Goal: Transaction & Acquisition: Register for event/course

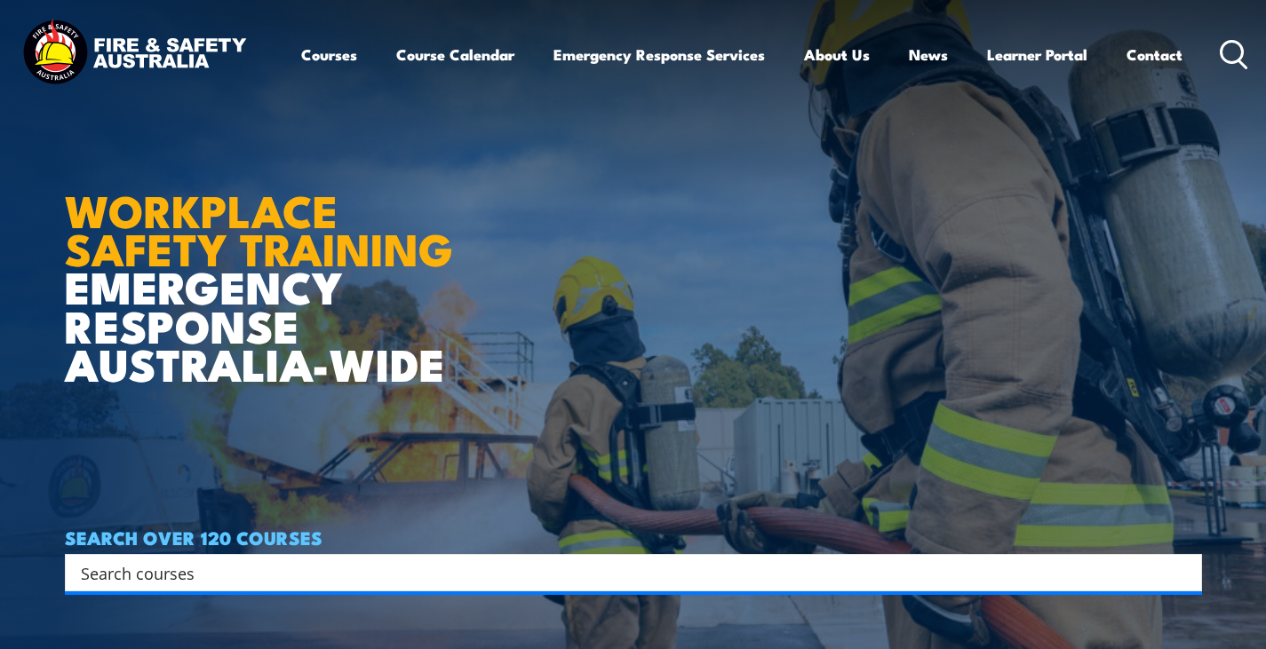
click at [1238, 45] on icon at bounding box center [1234, 54] width 28 height 29
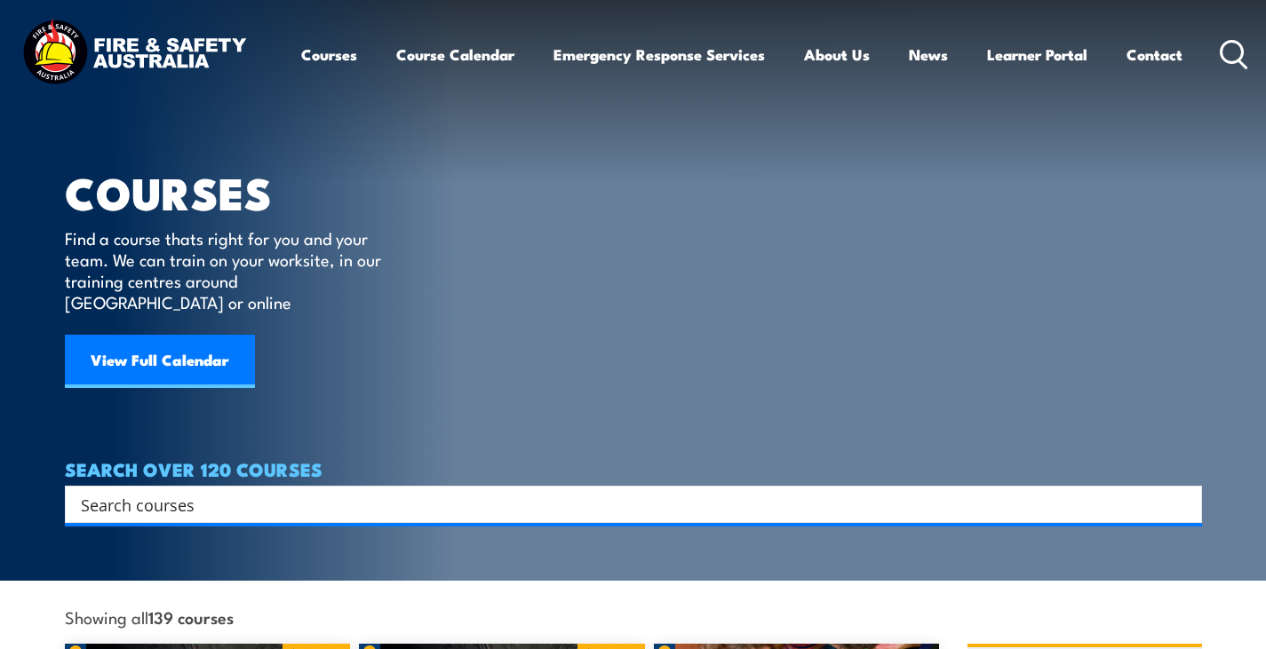
click at [329, 491] on input "Search input" at bounding box center [622, 504] width 1082 height 27
type input "health and safety representative"
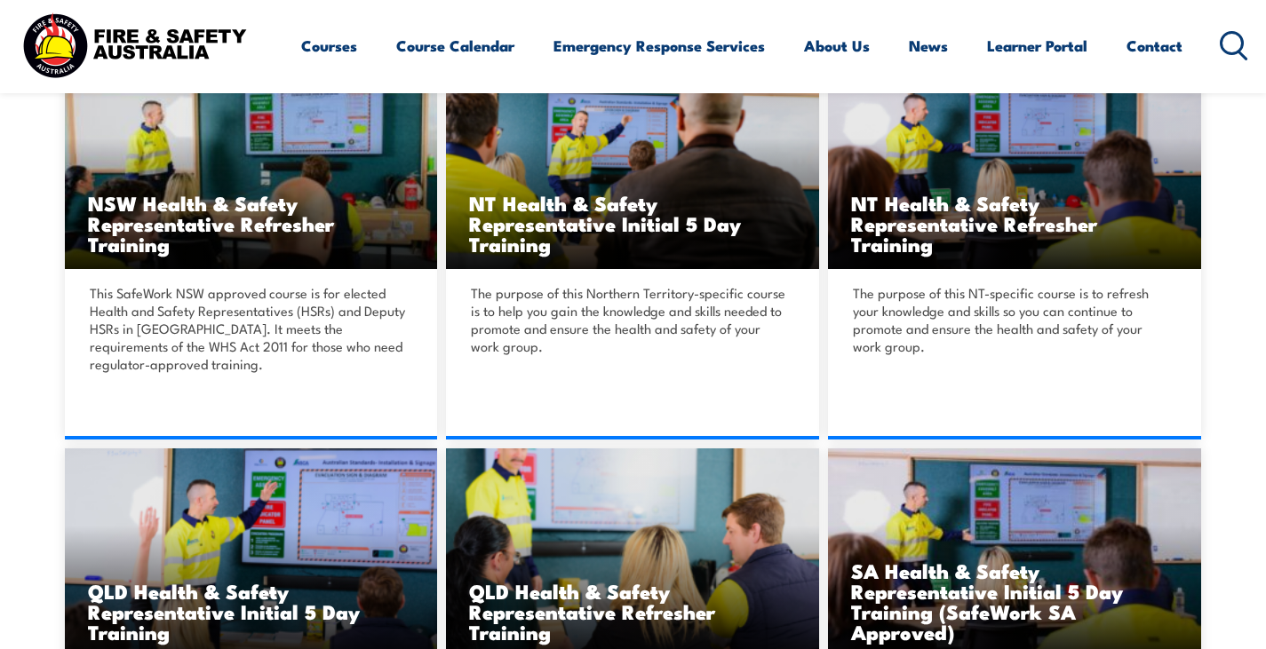
scroll to position [1510, 0]
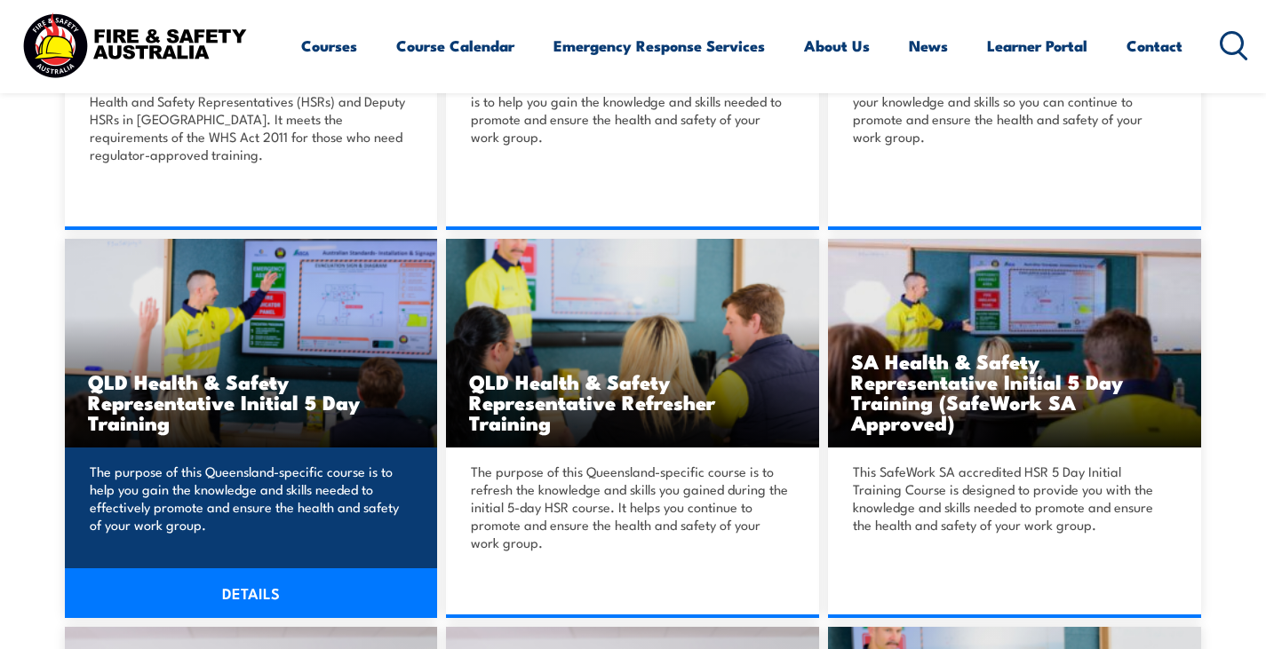
click at [257, 408] on h3 "QLD Health & Safety Representative Initial 5 Day Training" at bounding box center [251, 401] width 327 height 61
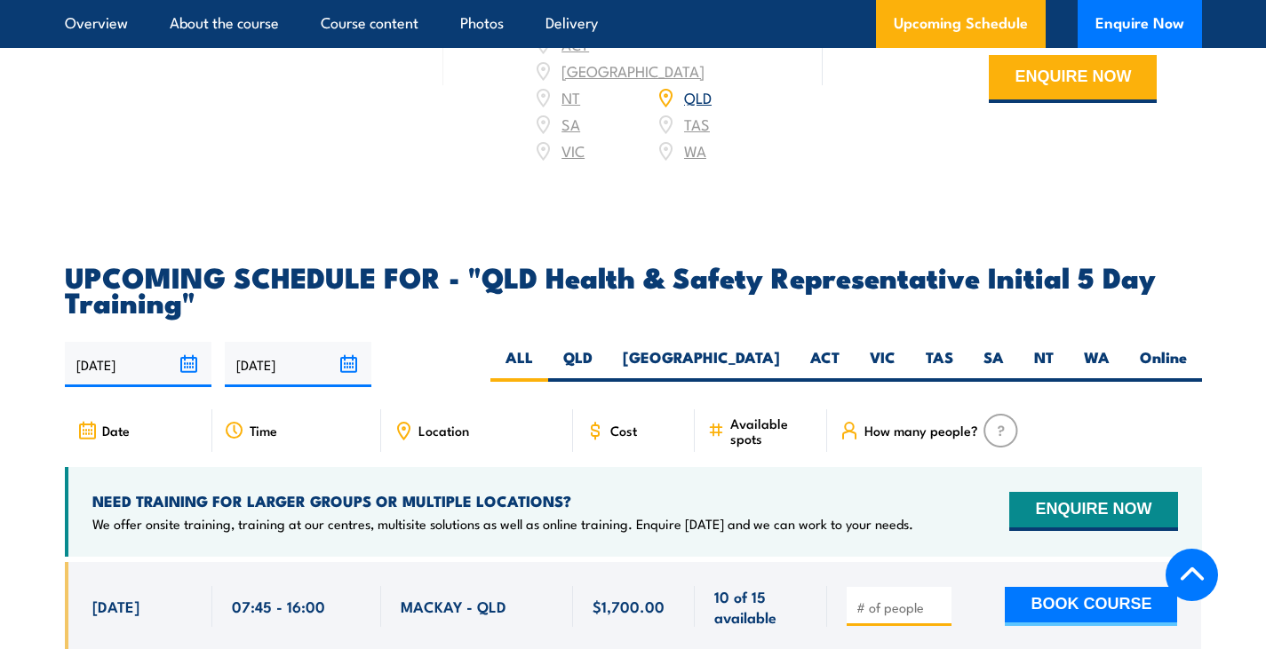
scroll to position [2932, 0]
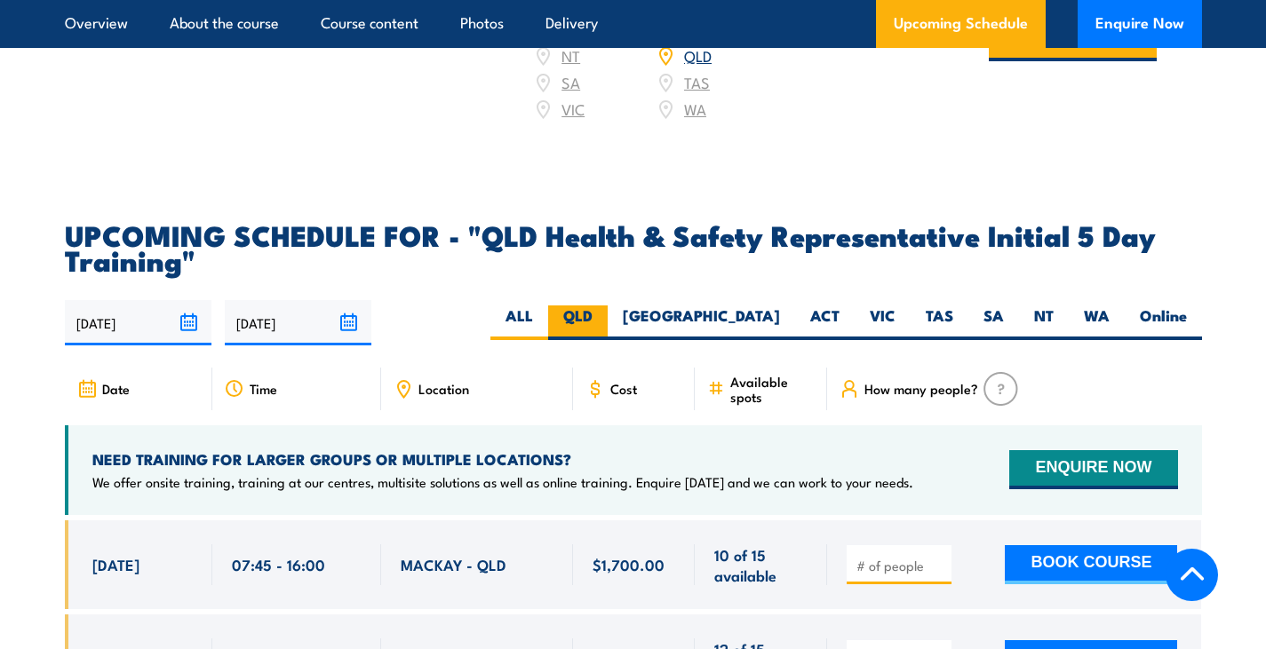
click at [608, 308] on label "QLD" at bounding box center [578, 323] width 60 height 35
click at [604, 308] on input "QLD" at bounding box center [599, 312] width 12 height 12
radio input "true"
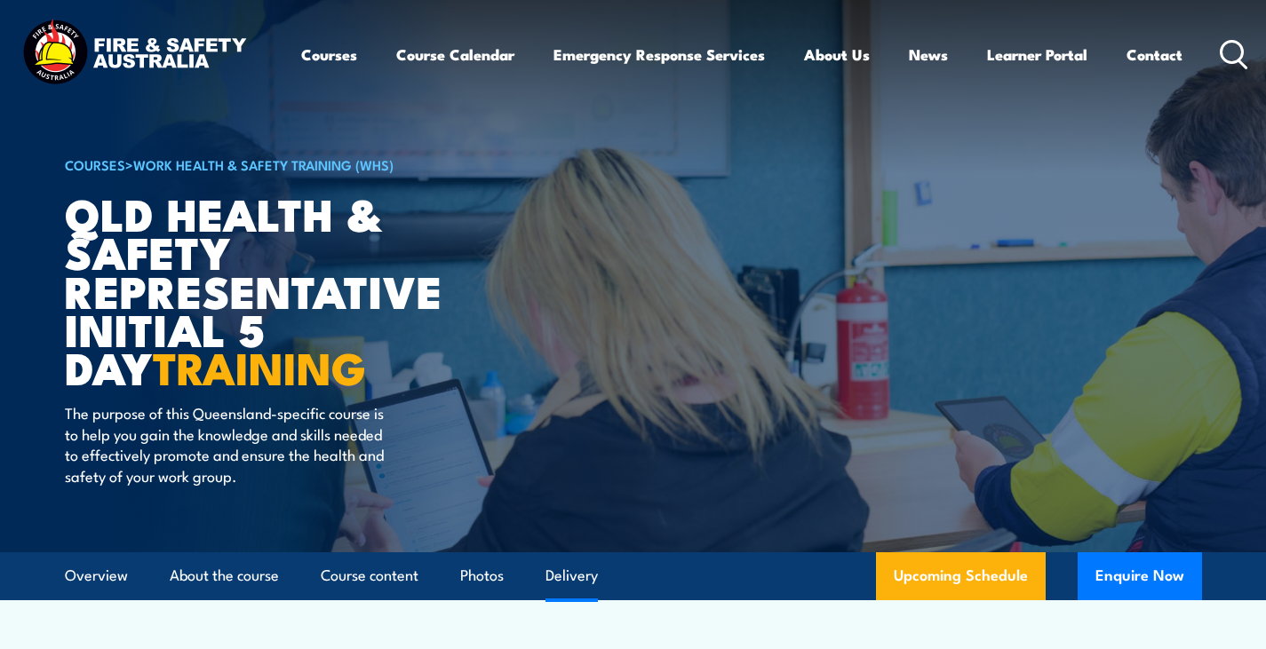
click at [590, 579] on link "Delivery" at bounding box center [571, 576] width 52 height 47
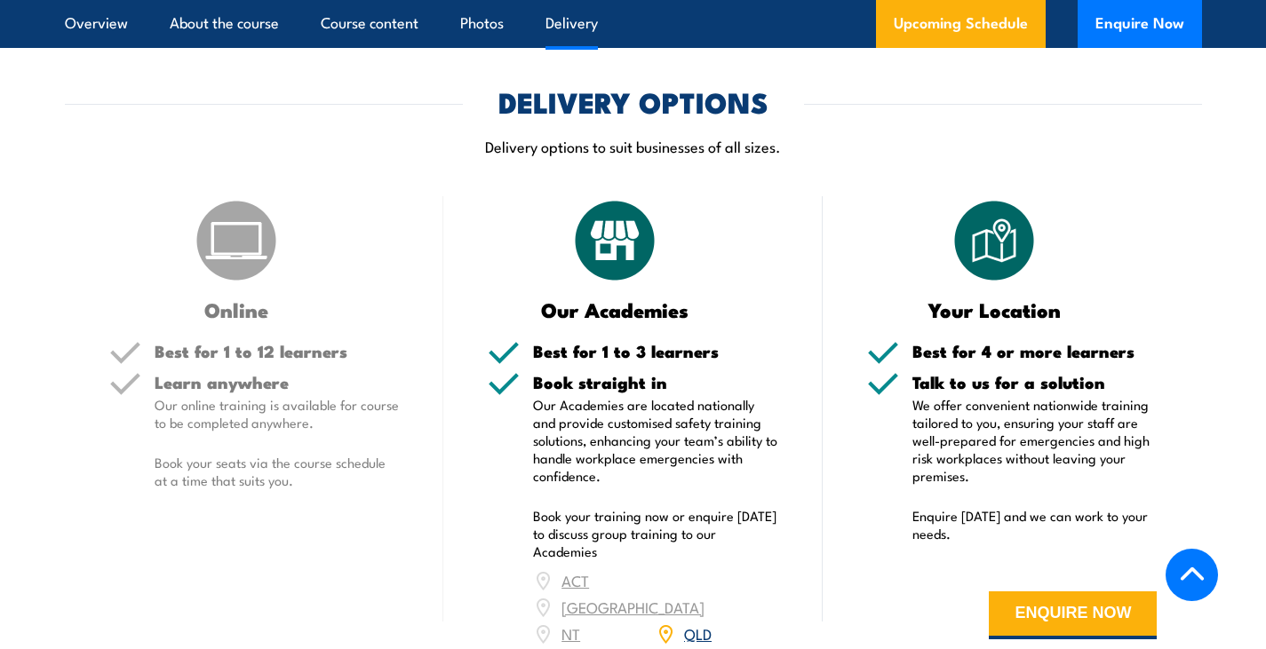
scroll to position [2531, 0]
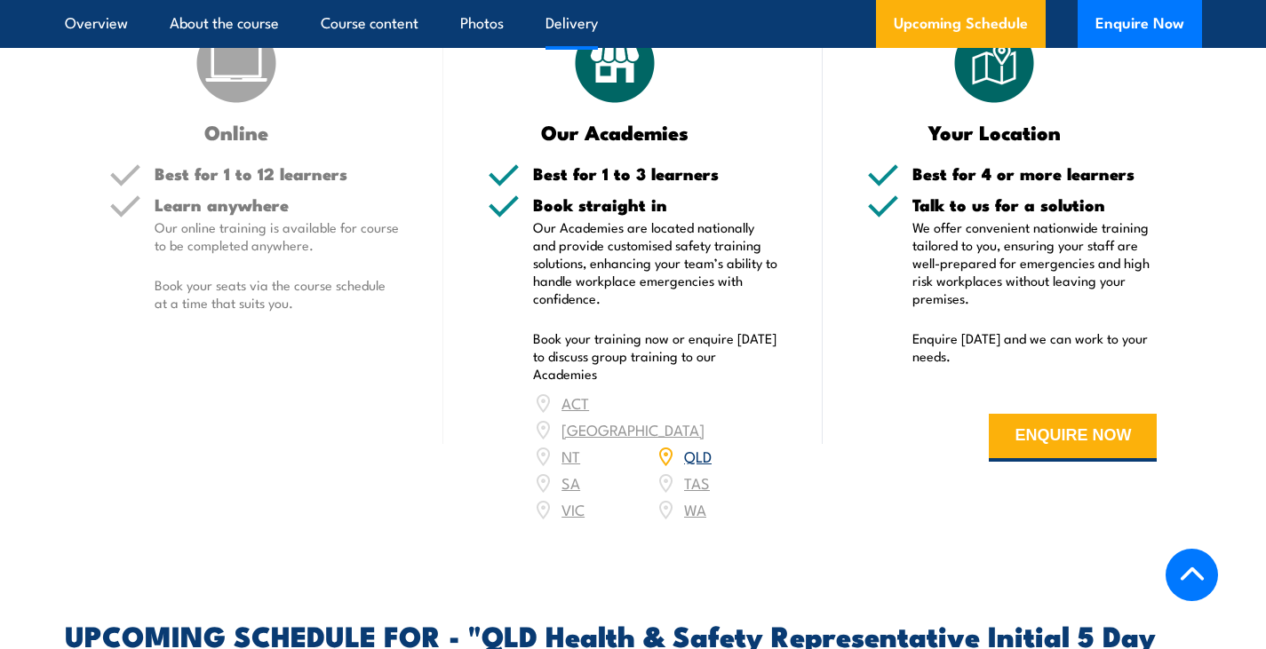
click at [712, 450] on div "QLD" at bounding box center [717, 456] width 123 height 27
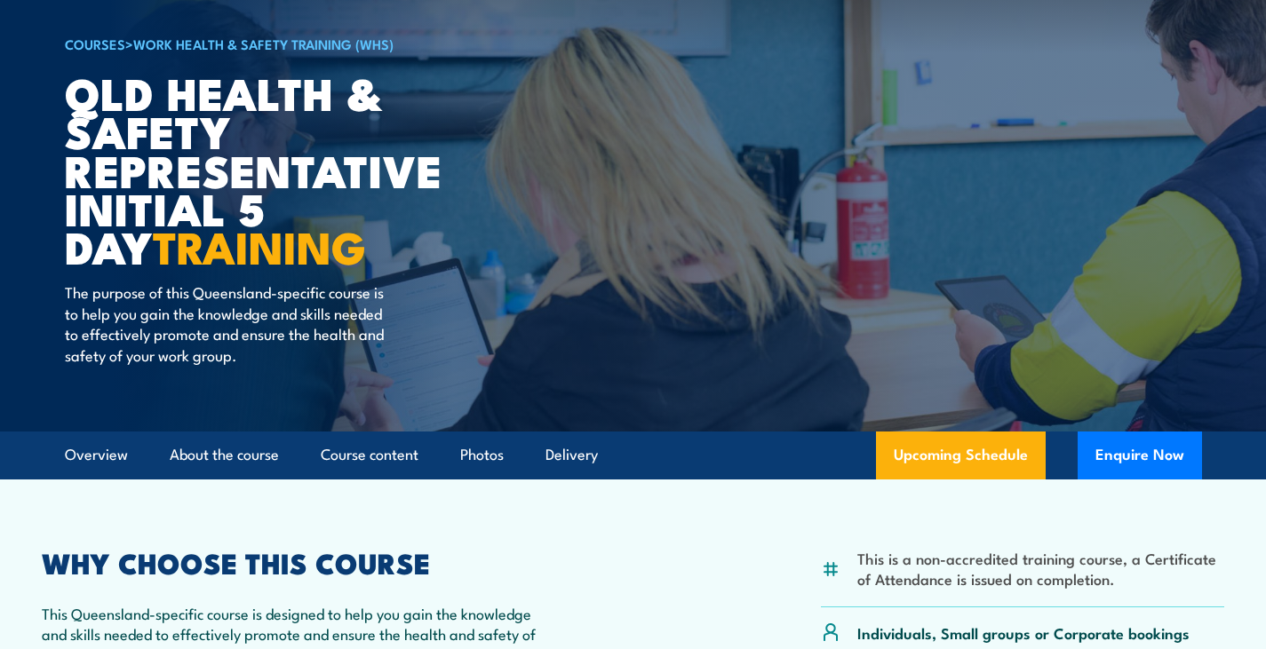
scroll to position [0, 0]
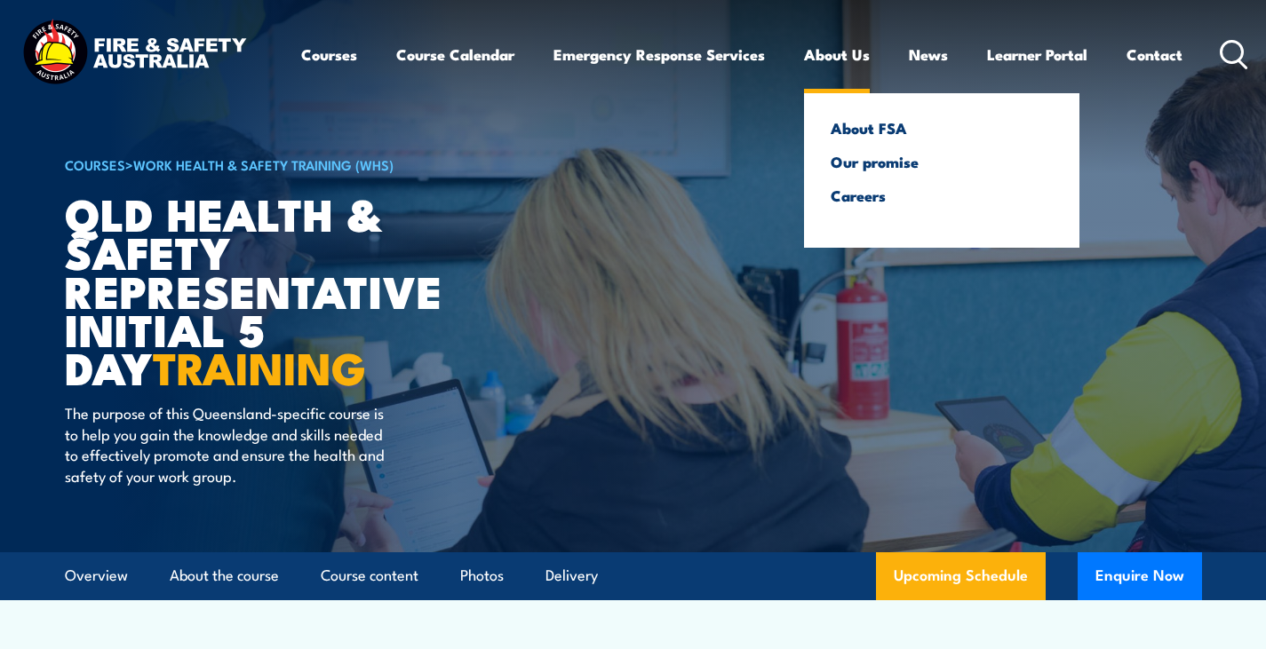
click at [821, 56] on link "About Us" at bounding box center [837, 54] width 66 height 47
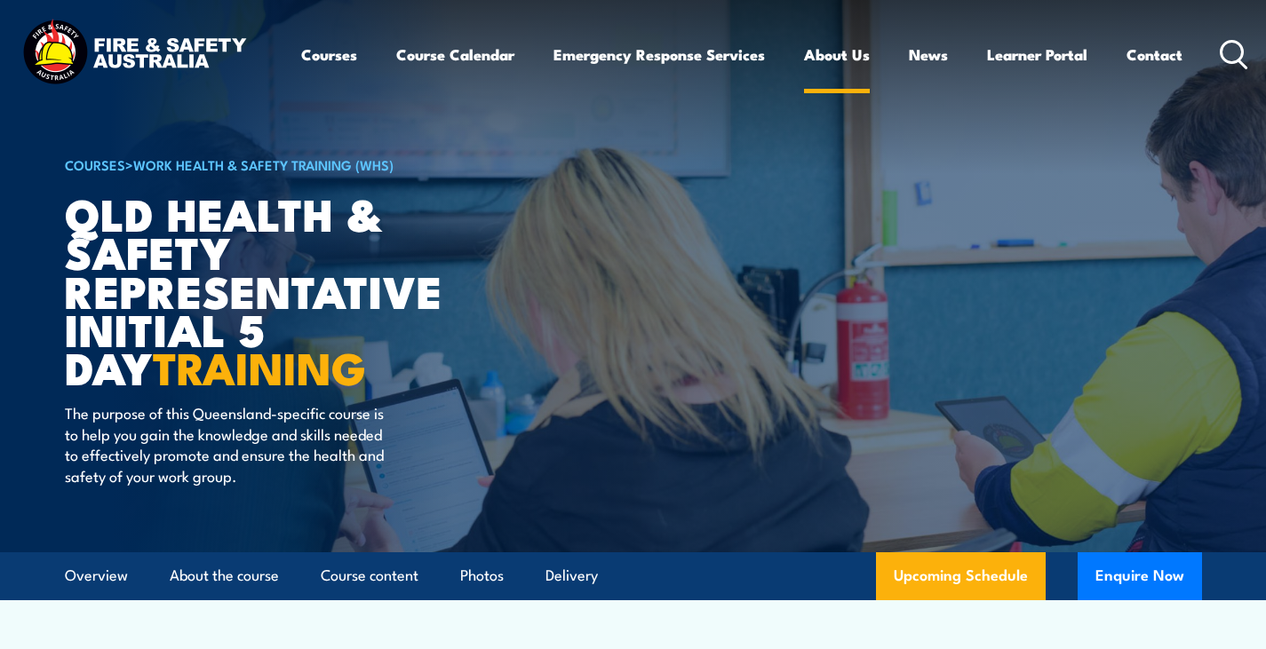
click at [821, 56] on link "About Us" at bounding box center [837, 54] width 66 height 47
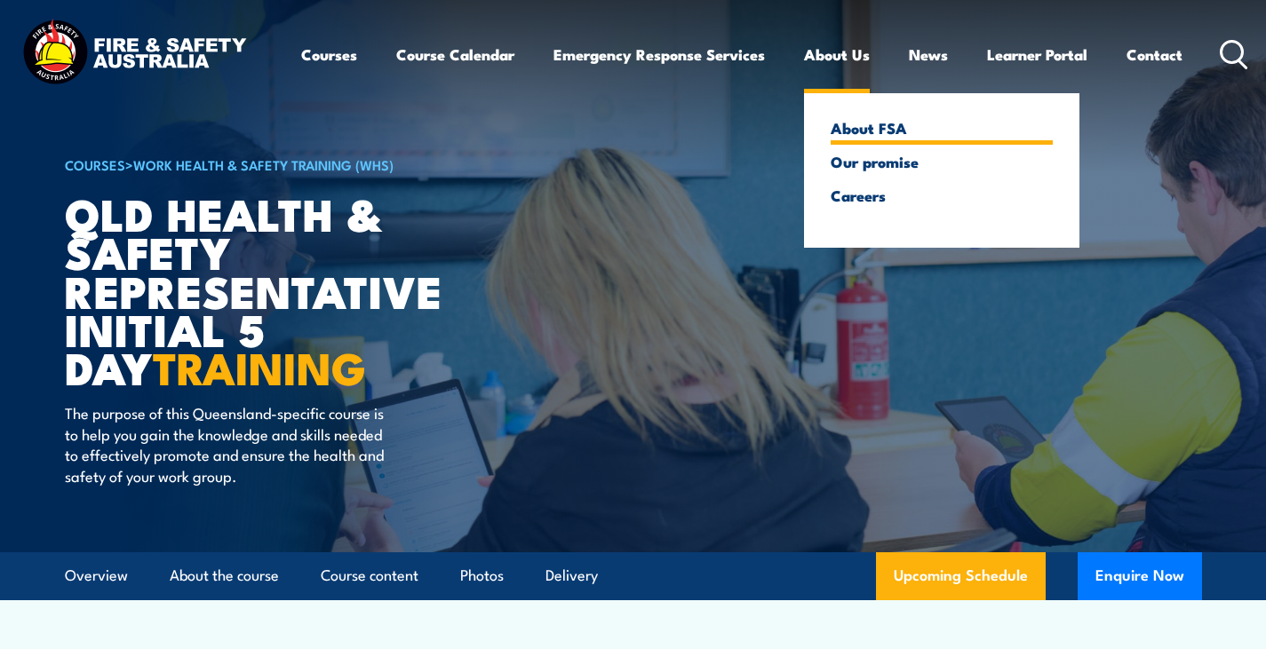
click at [881, 123] on link "About FSA" at bounding box center [942, 128] width 222 height 16
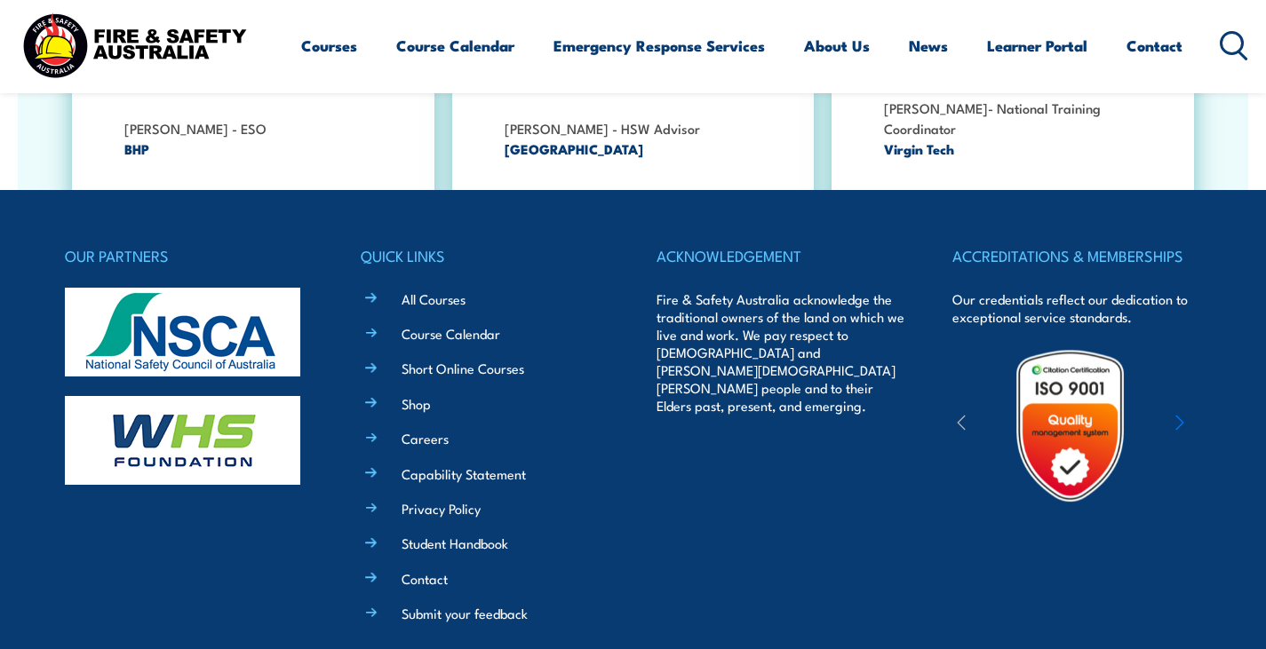
scroll to position [5960, 0]
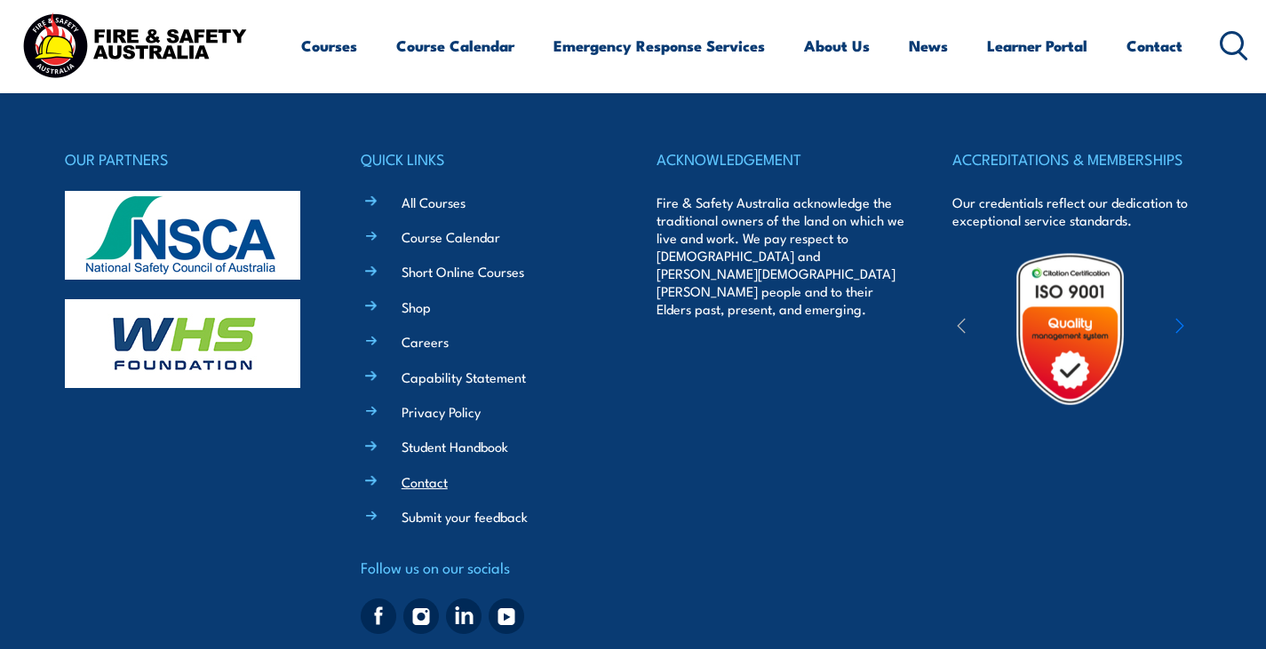
click at [416, 473] on link "Contact" at bounding box center [425, 482] width 46 height 19
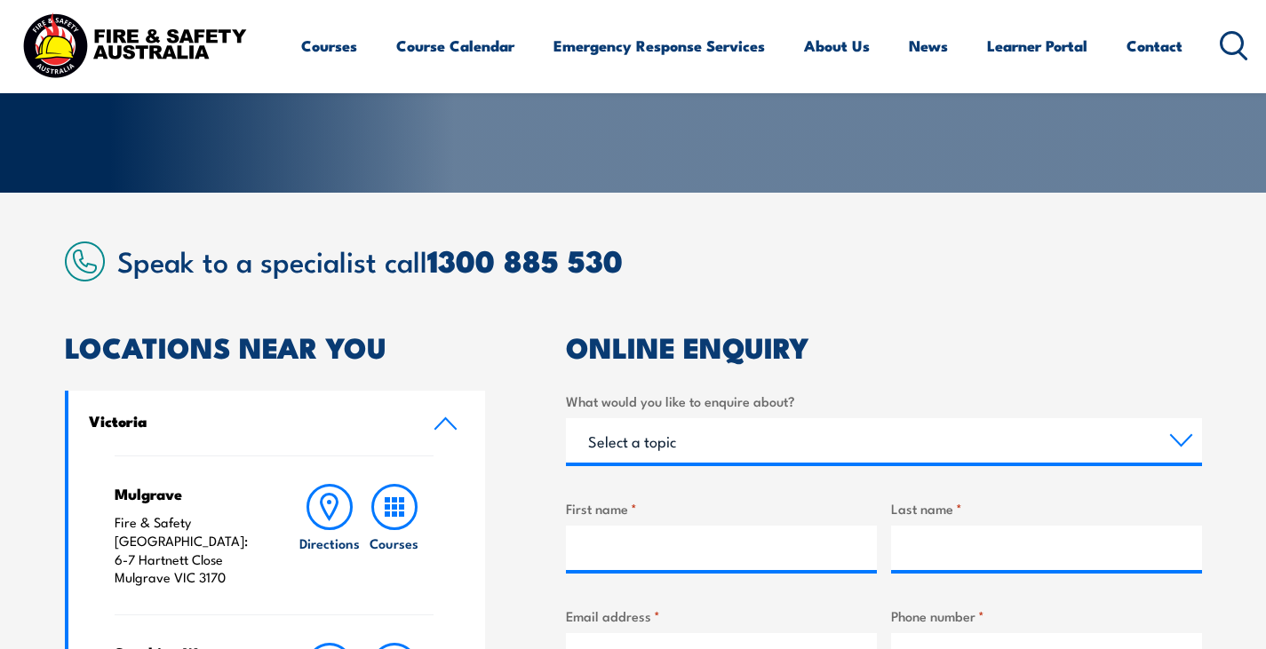
scroll to position [444, 0]
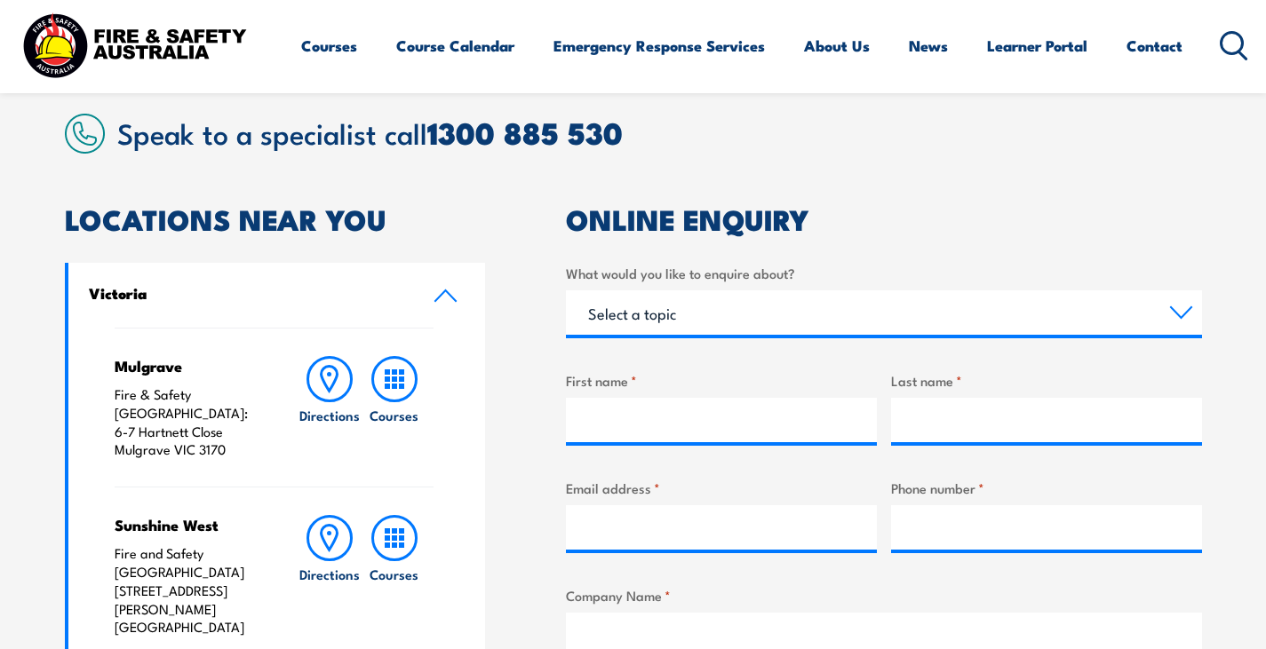
click at [442, 289] on icon at bounding box center [446, 296] width 24 height 14
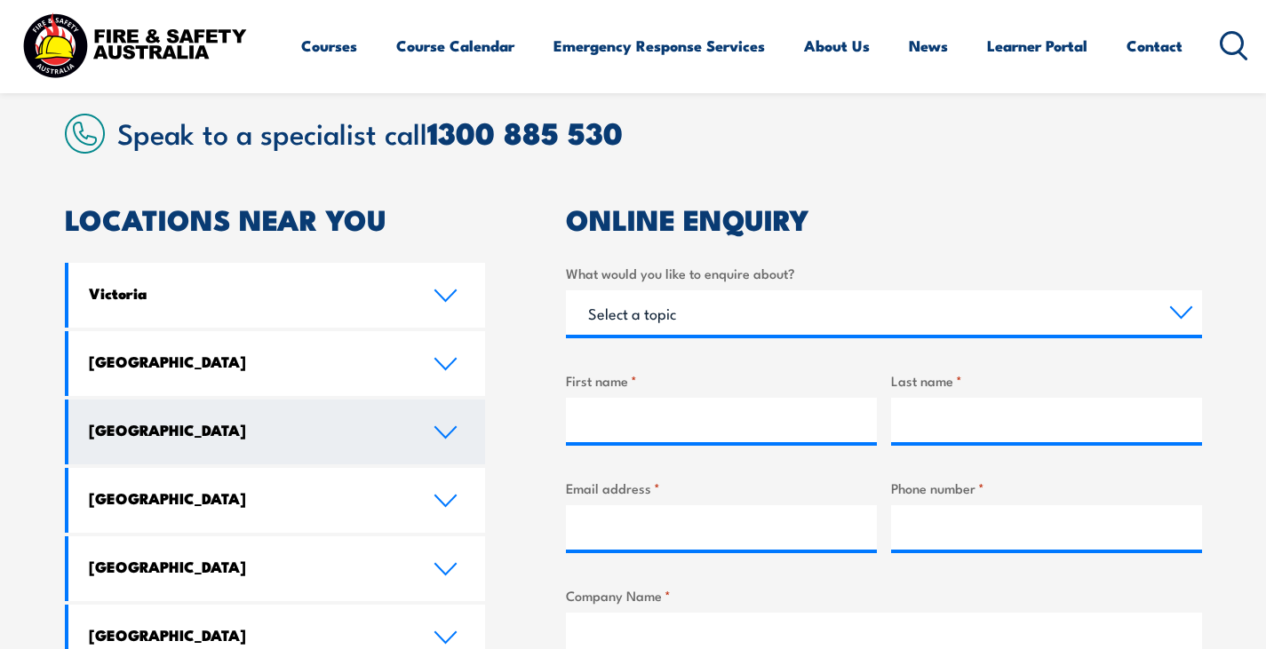
click at [454, 435] on icon at bounding box center [446, 433] width 24 height 14
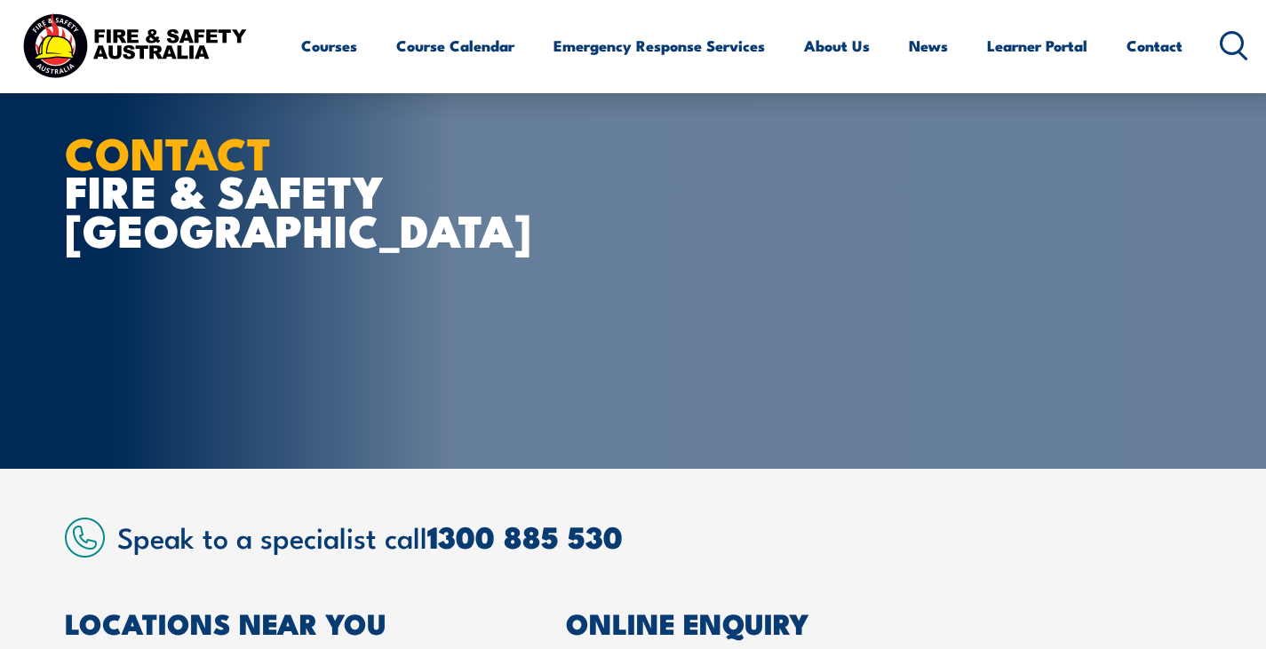
scroll to position [0, 0]
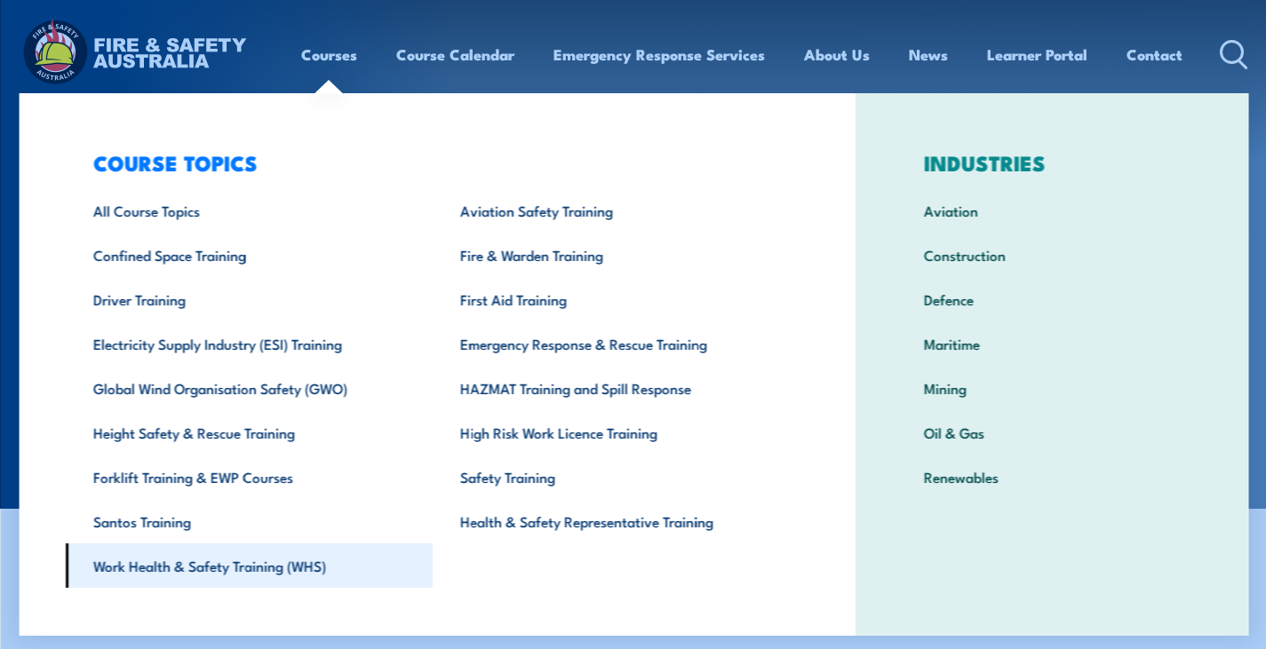
click at [253, 572] on link "Work Health & Safety Training (WHS)" at bounding box center [248, 566] width 367 height 44
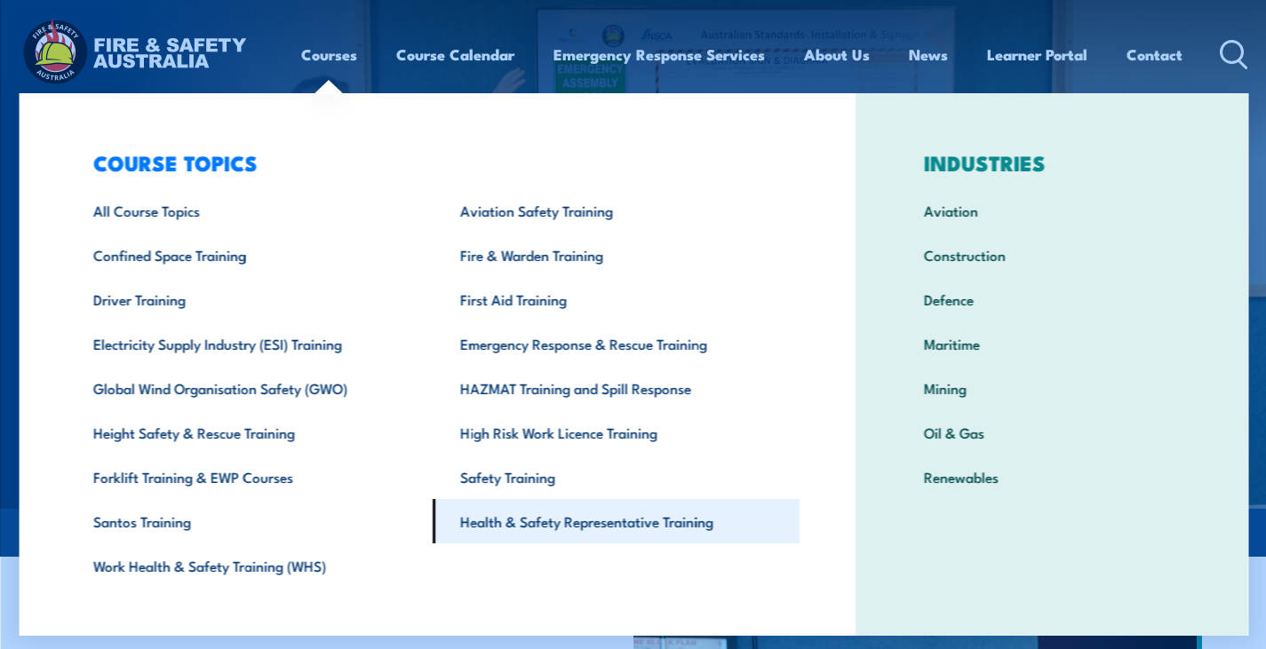
click at [554, 522] on link "Health & Safety Representative Training" at bounding box center [615, 521] width 367 height 44
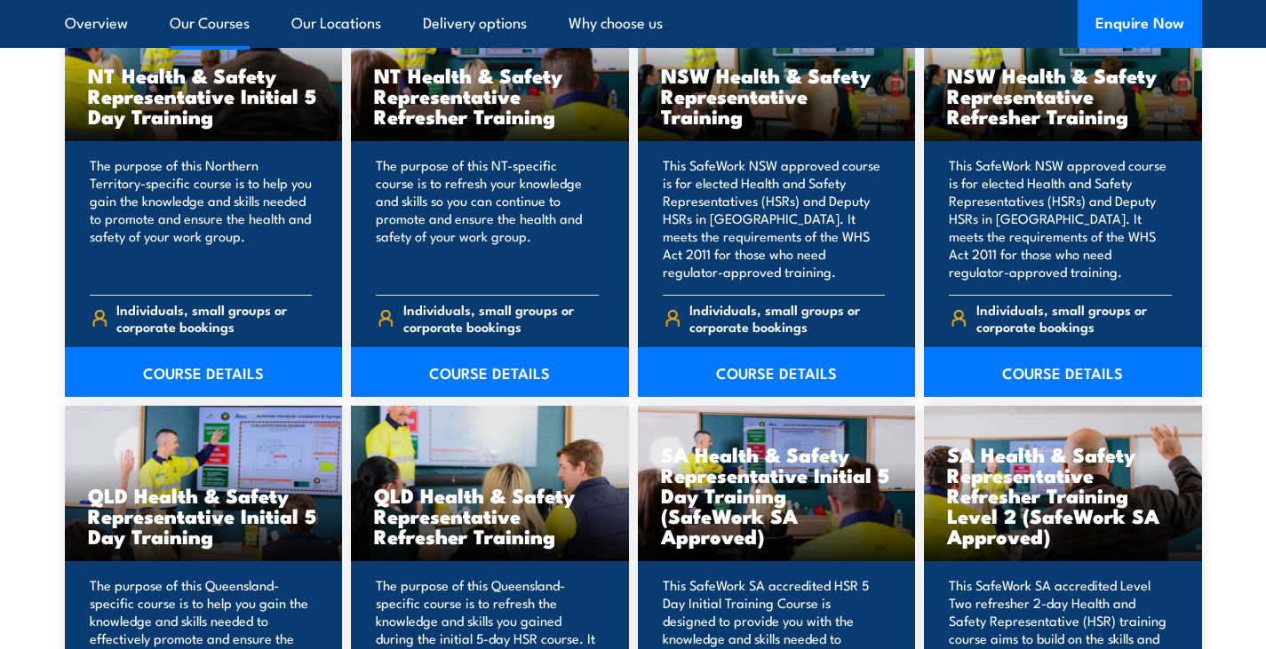
scroll to position [2221, 0]
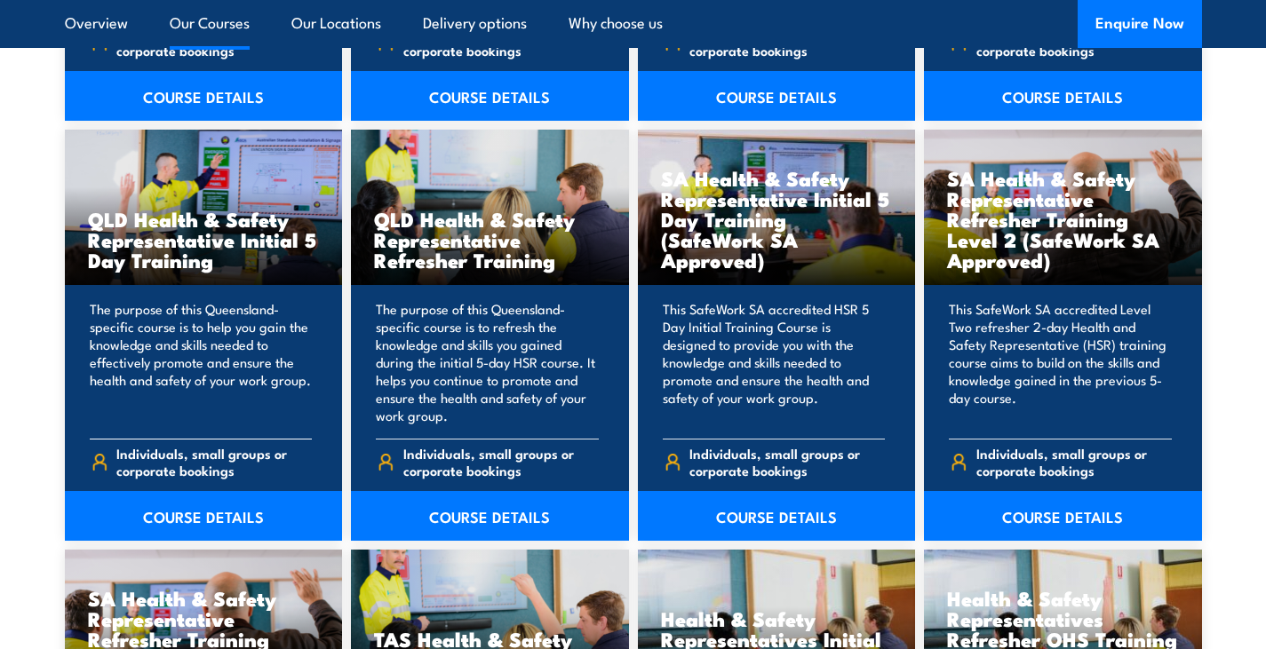
click at [167, 251] on h3 "QLD Health & Safety Representative Initial 5 Day Training" at bounding box center [204, 239] width 232 height 61
click at [227, 522] on link "COURSE DETAILS" at bounding box center [204, 516] width 278 height 50
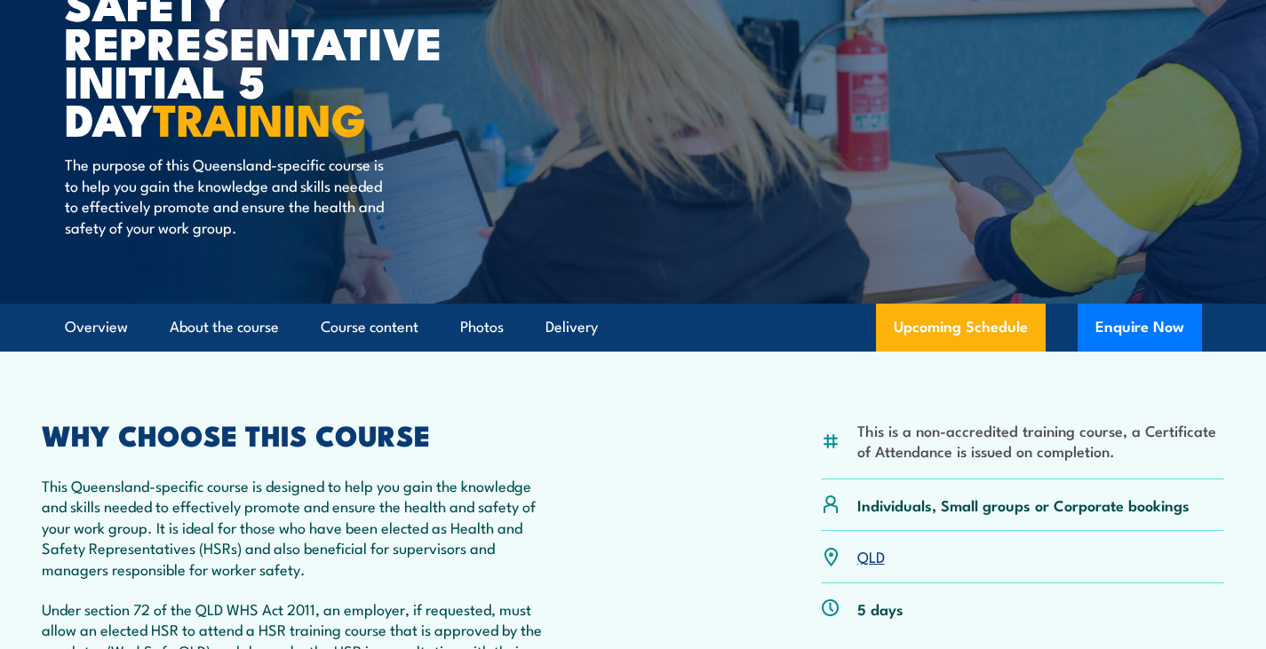
scroll to position [267, 0]
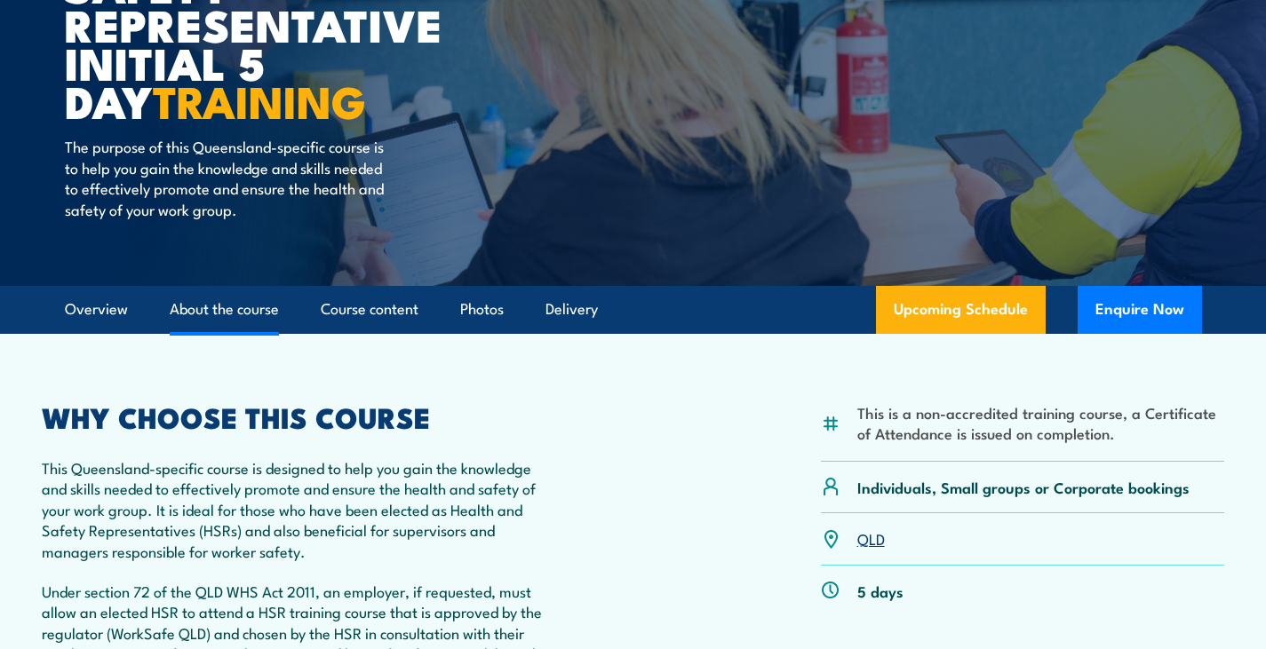
click at [253, 316] on link "About the course" at bounding box center [224, 309] width 109 height 47
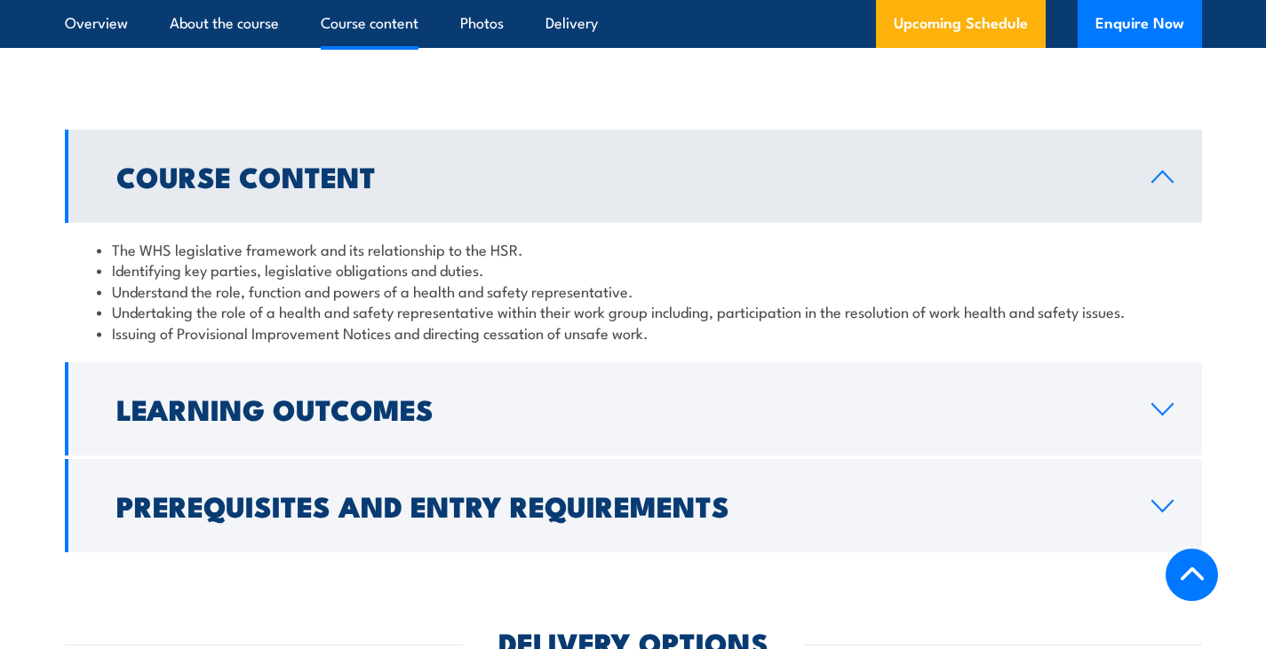
scroll to position [1920, 0]
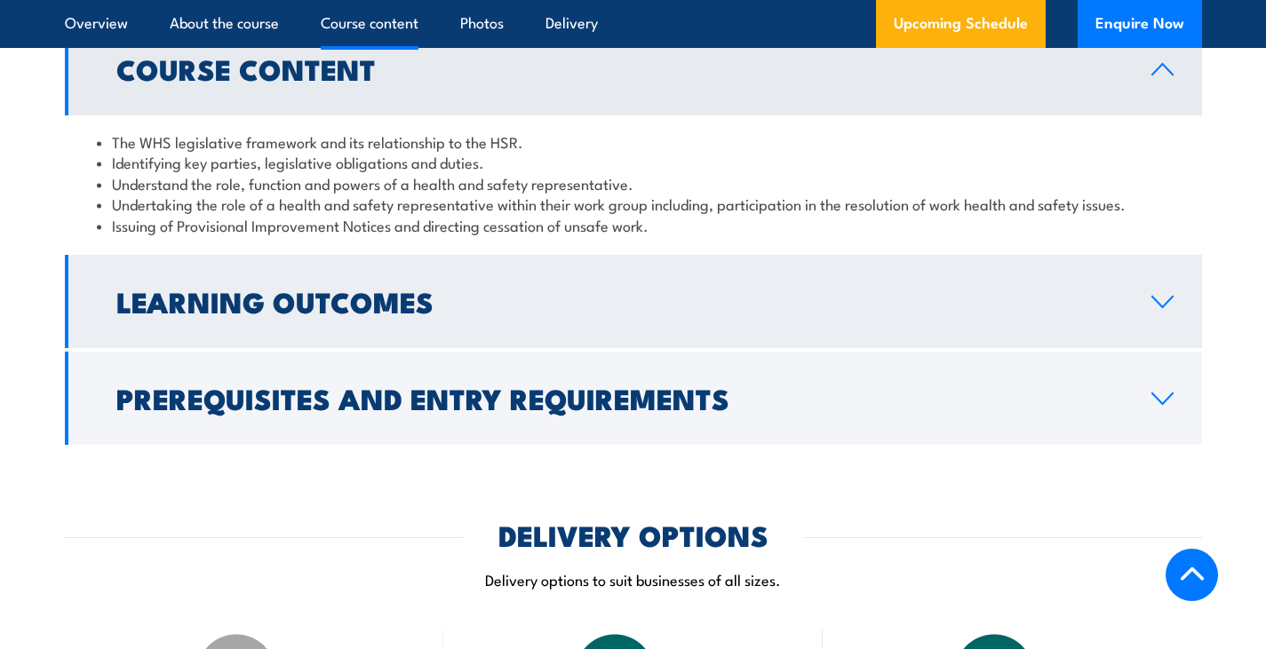
click at [1154, 307] on icon at bounding box center [1162, 302] width 20 height 11
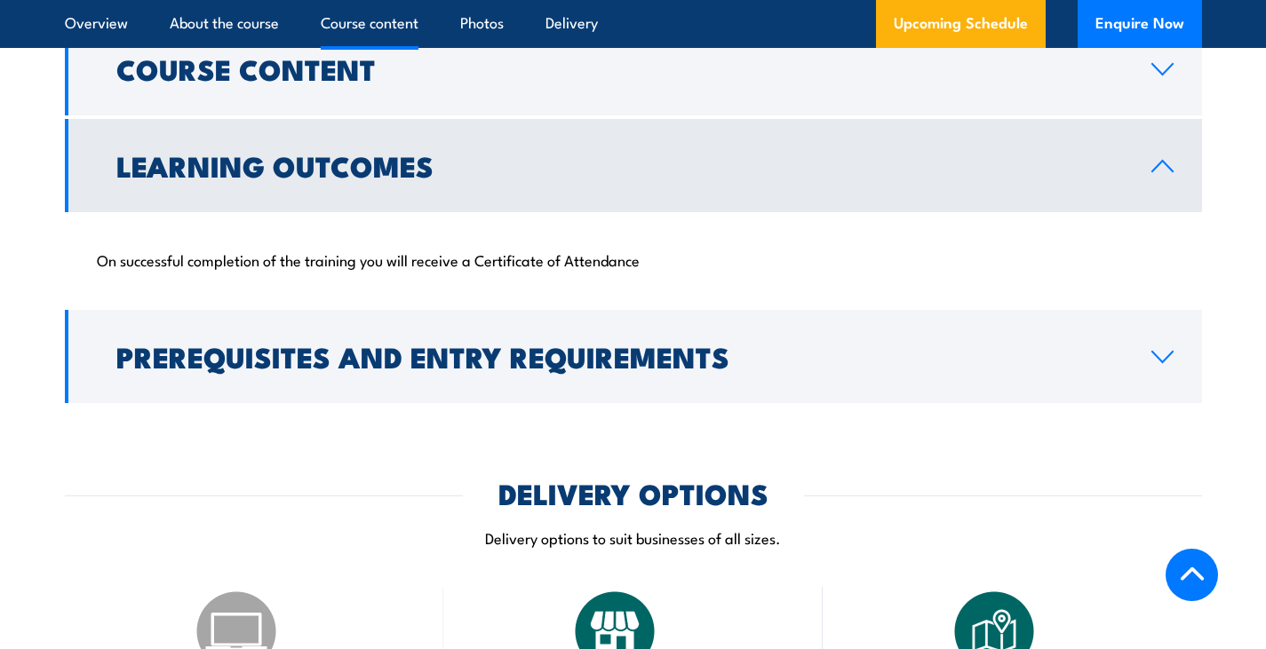
scroll to position [2097, 0]
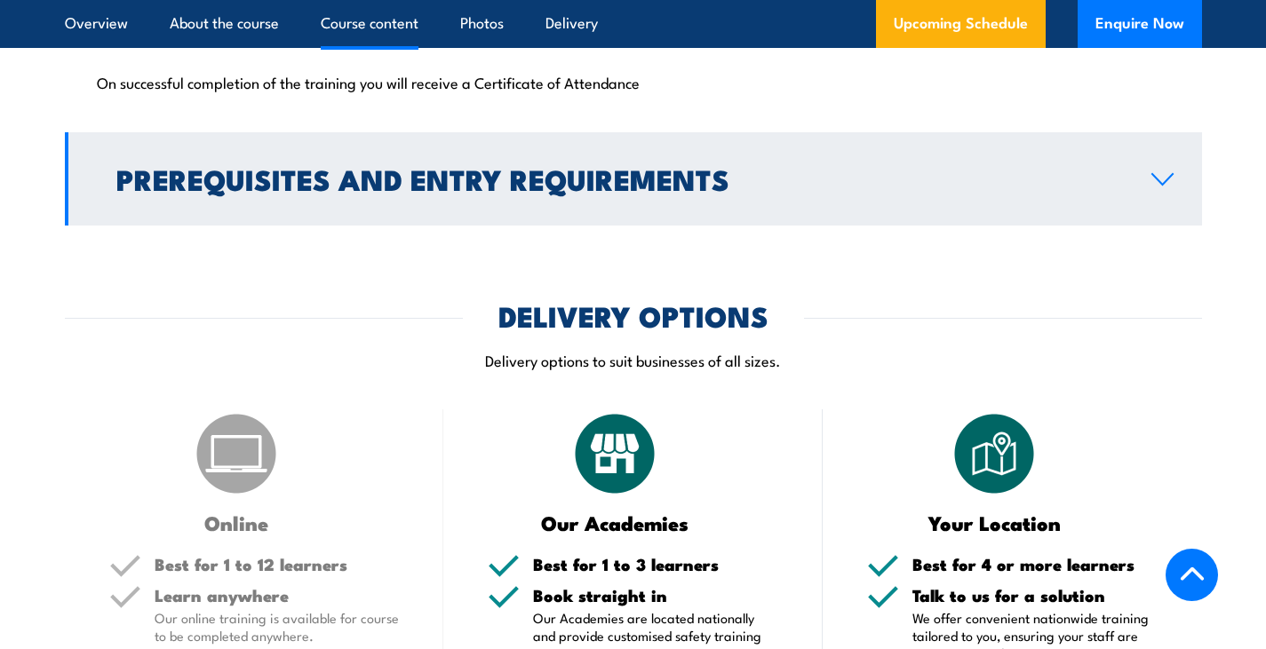
click at [1174, 197] on link "Prerequisites and Entry Requirements" at bounding box center [633, 178] width 1137 height 93
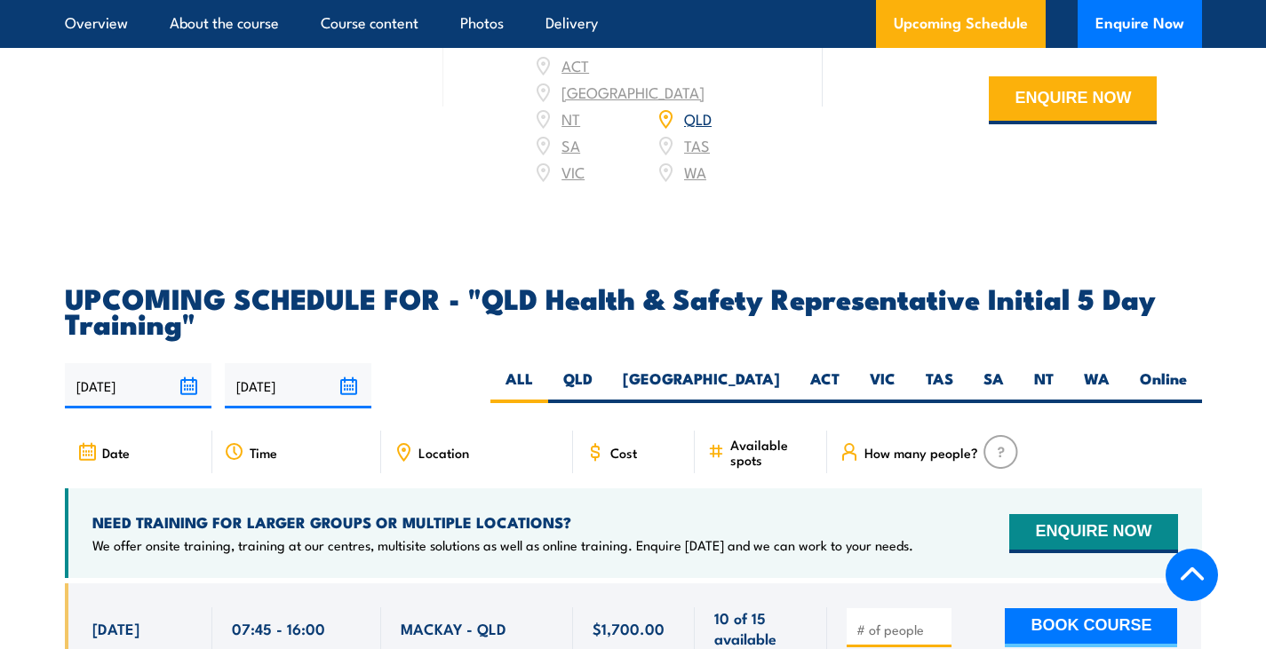
scroll to position [4052, 0]
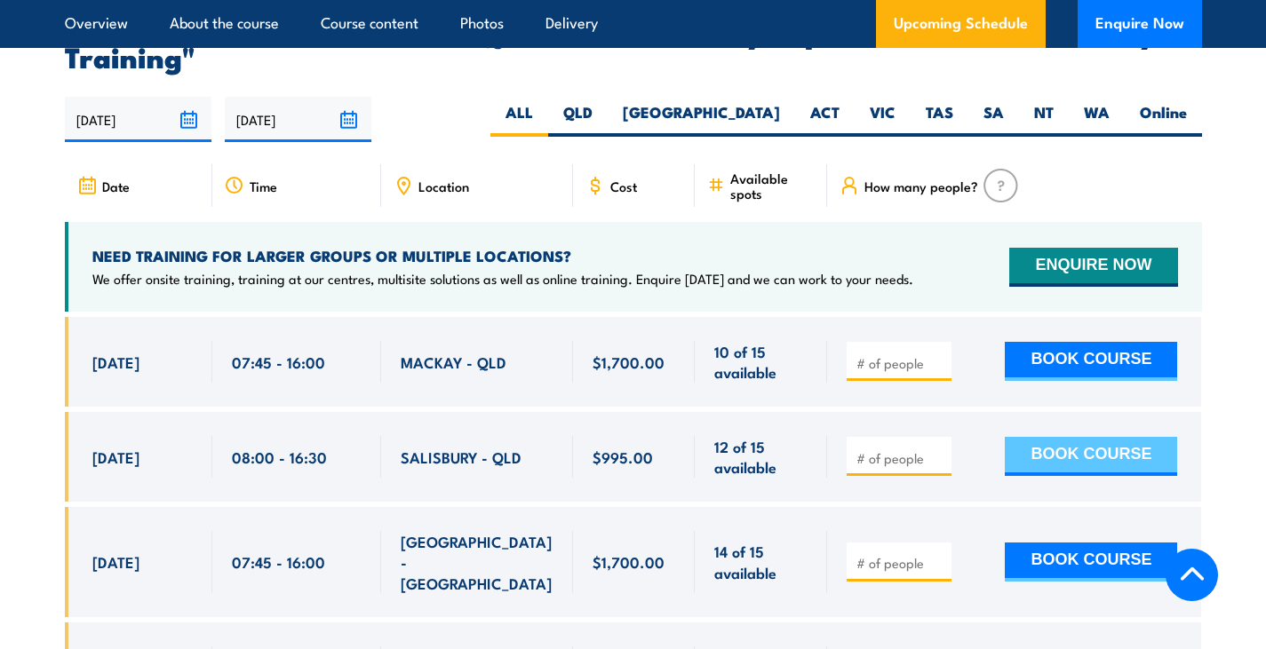
click at [1090, 455] on button "BOOK COURSE" at bounding box center [1091, 456] width 172 height 39
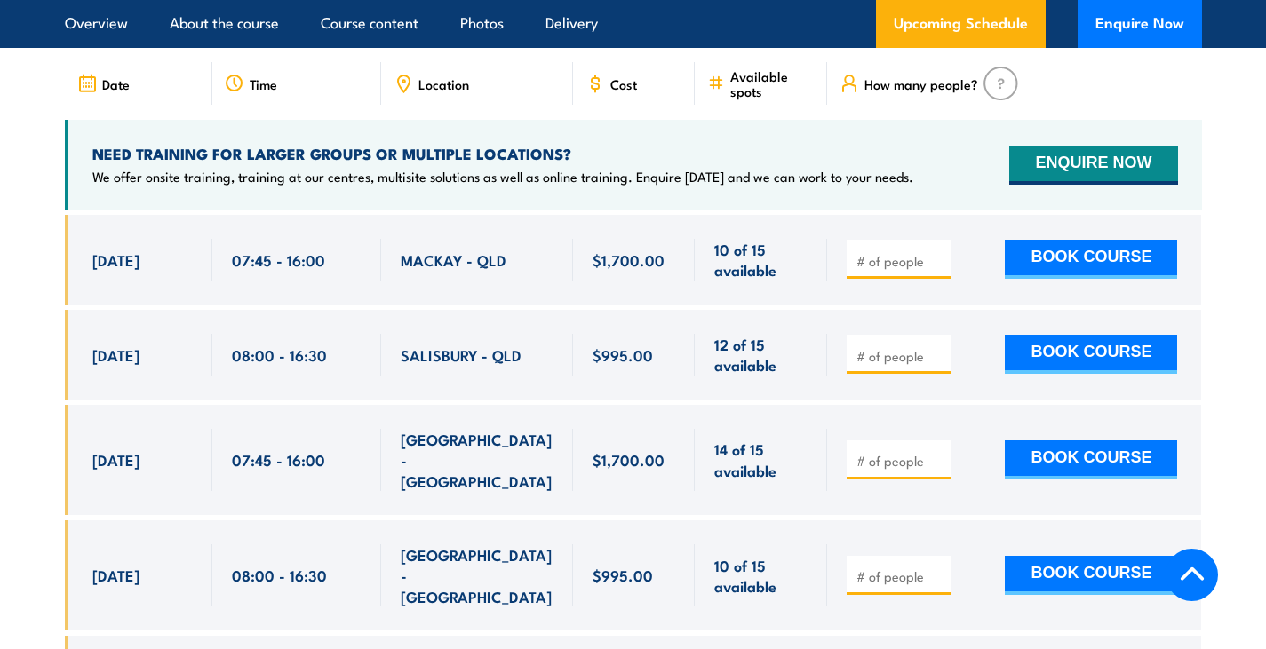
scroll to position [4230, 0]
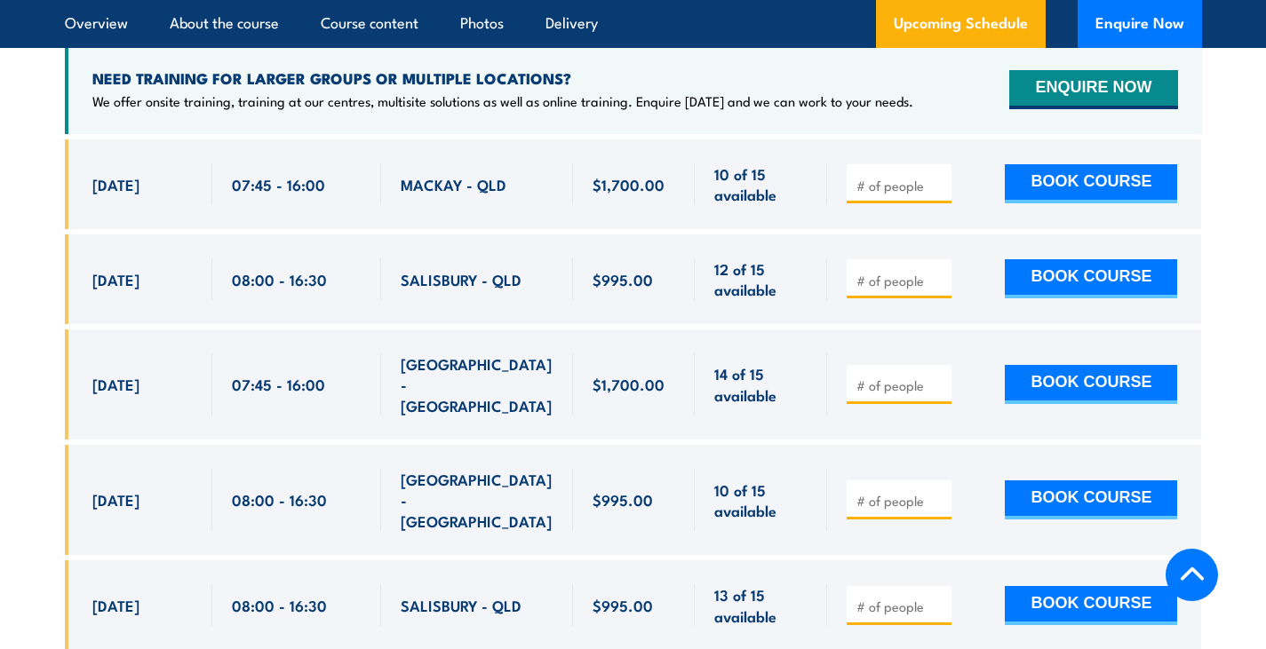
click at [889, 277] on input "number" at bounding box center [900, 281] width 89 height 18
type input "1"
click at [1097, 282] on button "BOOK COURSE" at bounding box center [1091, 278] width 172 height 39
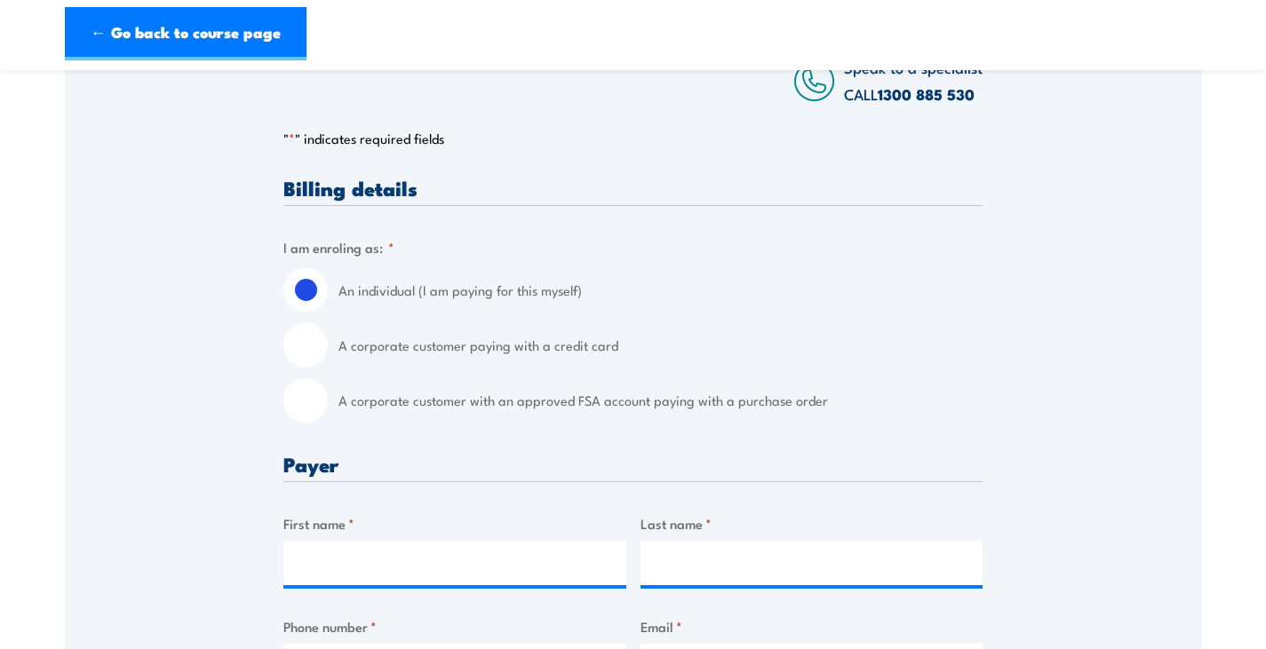
scroll to position [355, 0]
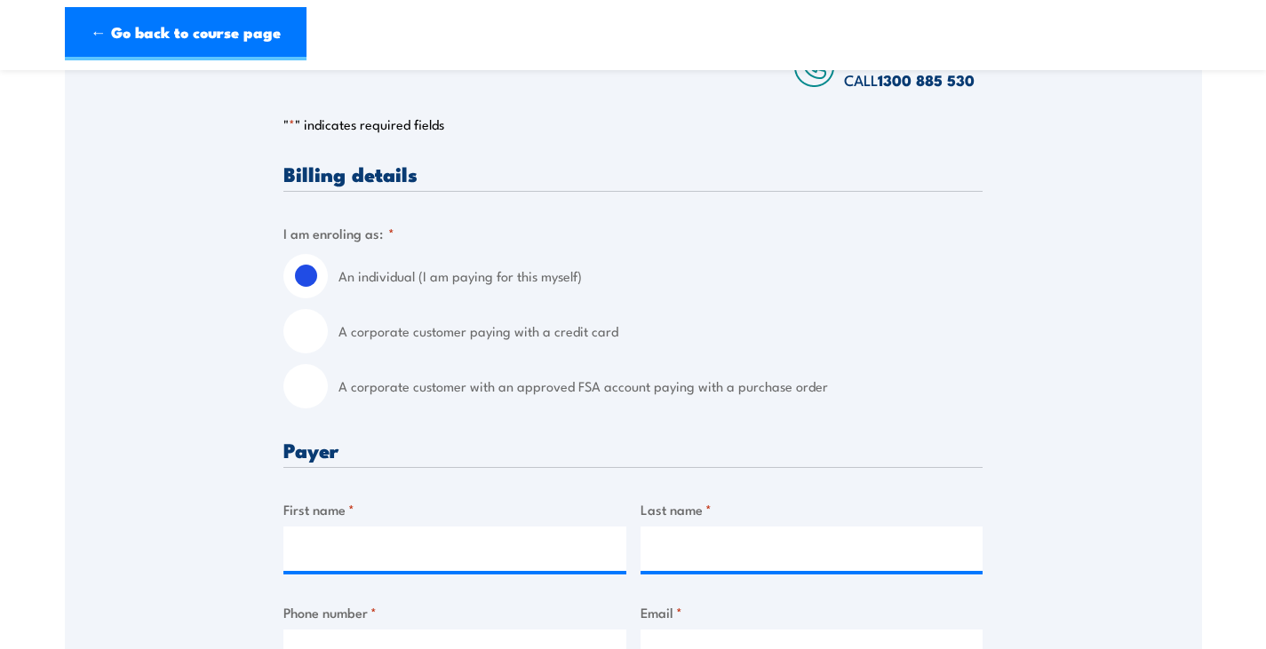
click at [320, 347] on input "A corporate customer paying with a credit card" at bounding box center [305, 331] width 44 height 44
radio input "true"
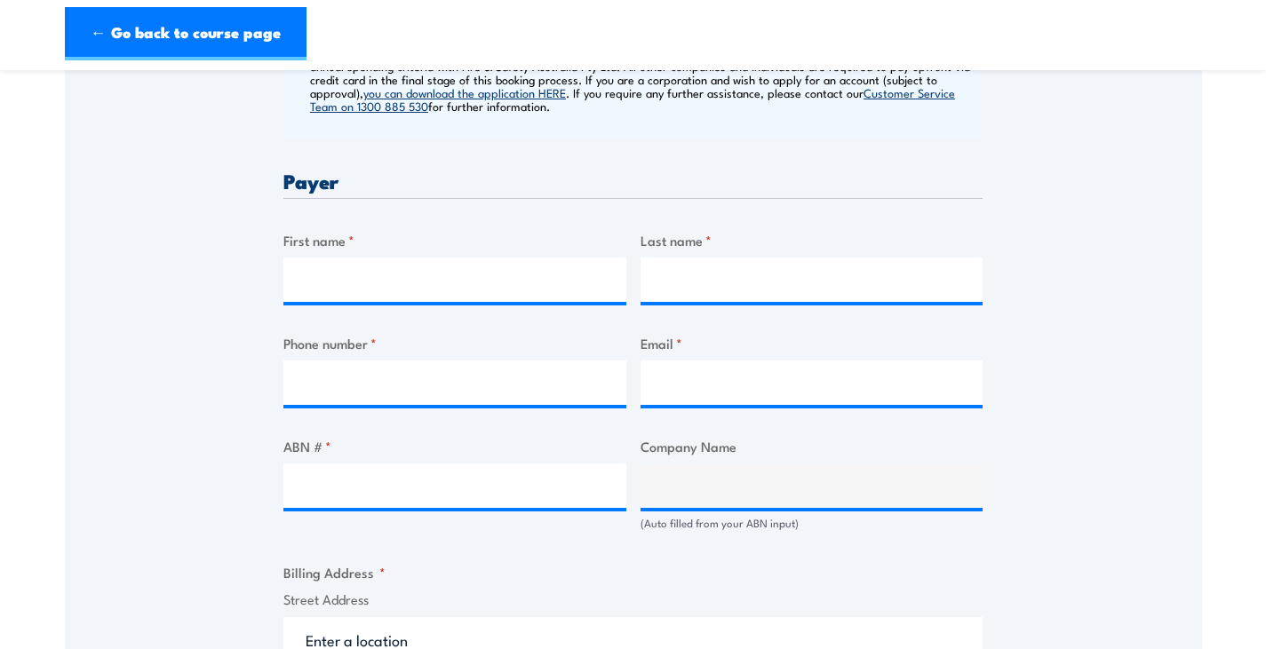
scroll to position [622, 0]
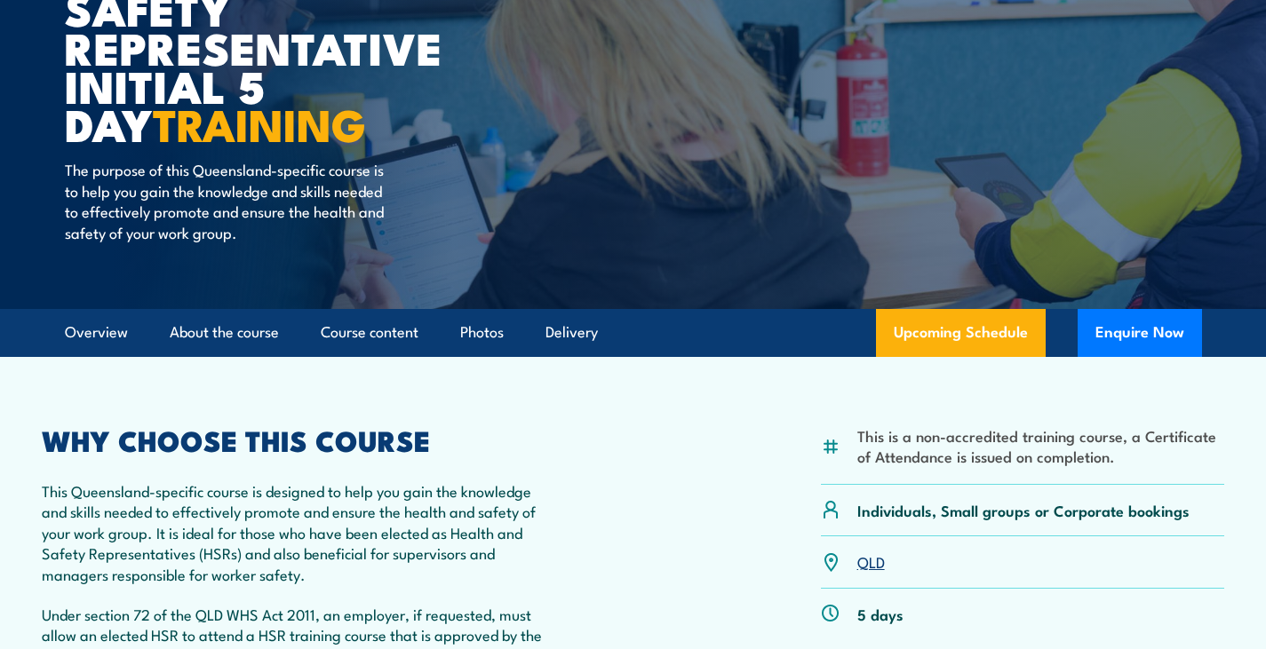
scroll to position [110, 0]
